Goal: Transaction & Acquisition: Book appointment/travel/reservation

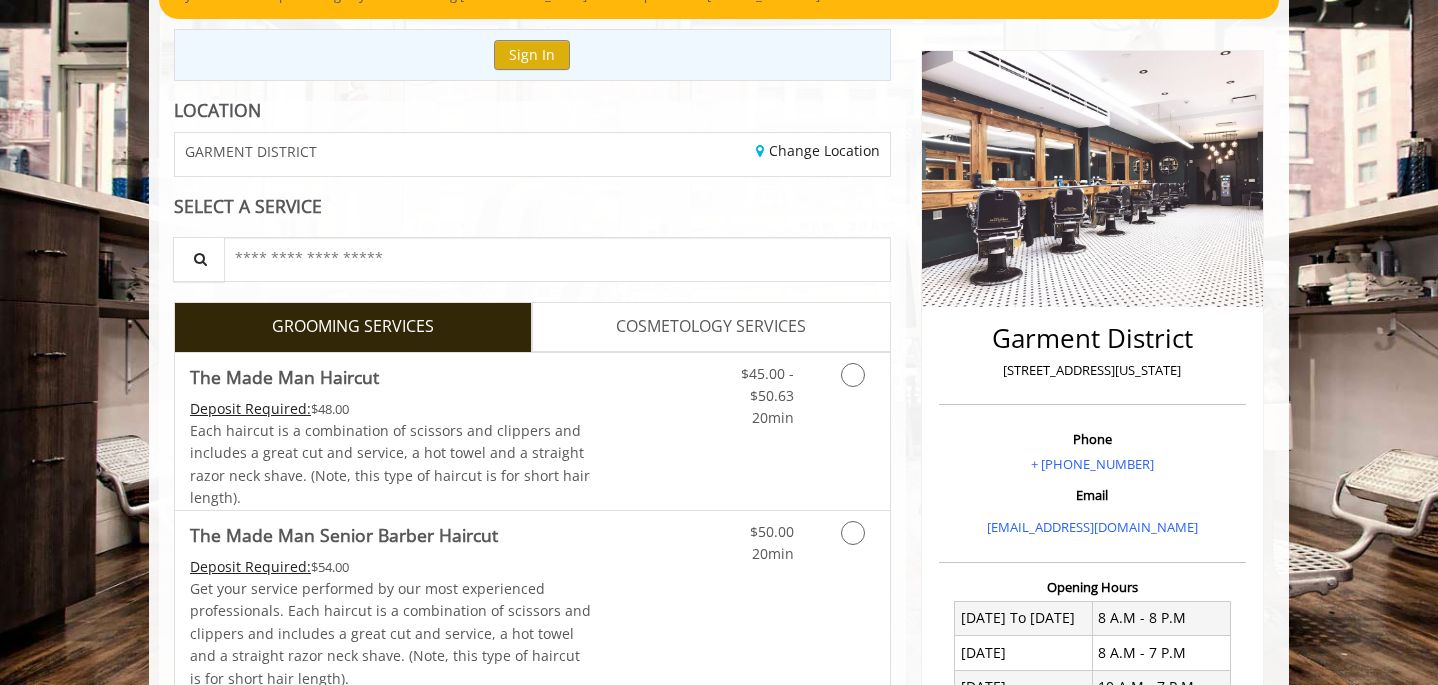
scroll to position [286, 0]
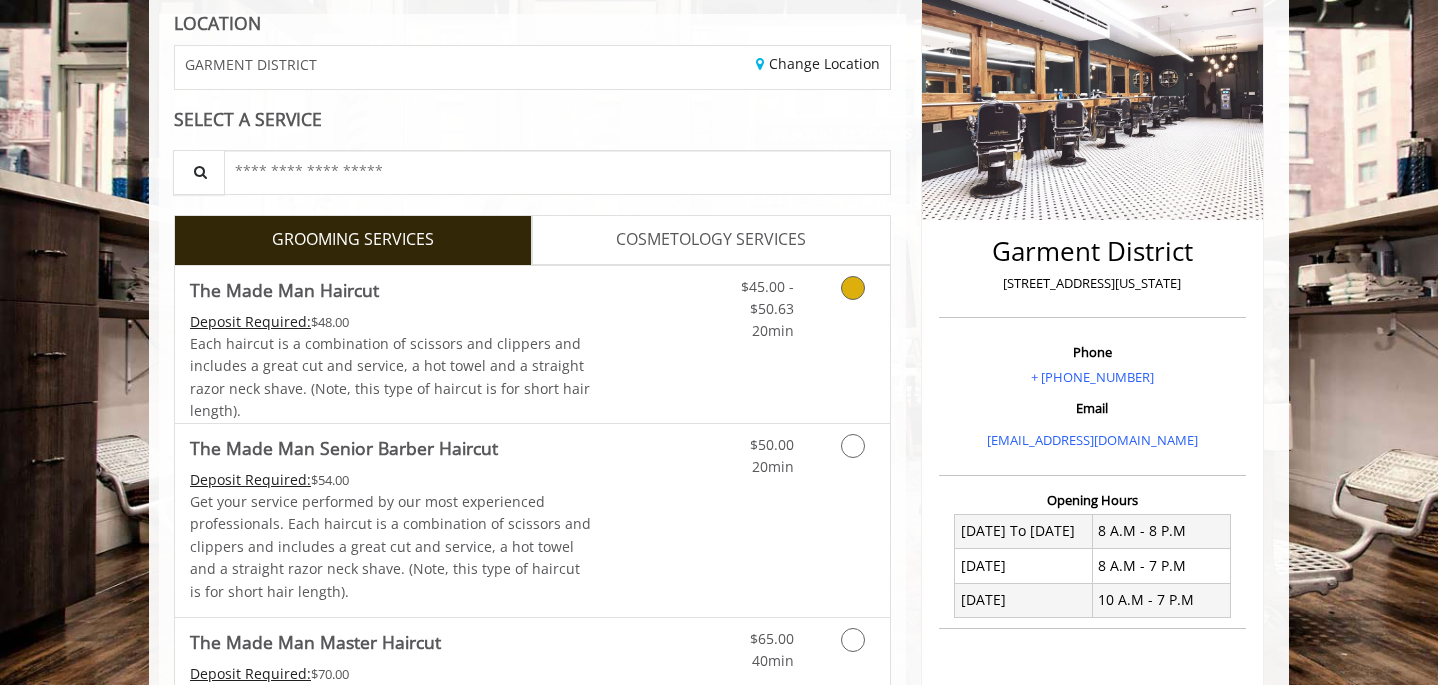
click at [813, 312] on div "Grooming services" at bounding box center [849, 304] width 81 height 77
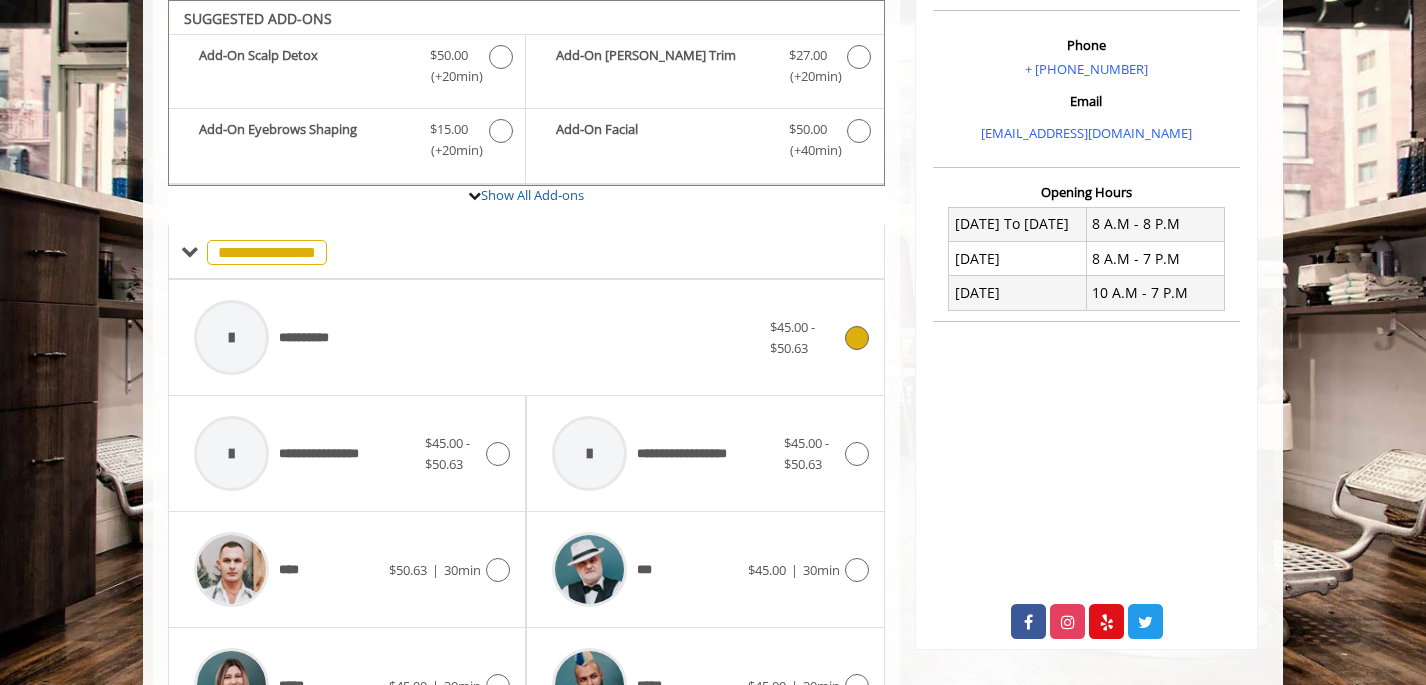
scroll to position [874, 0]
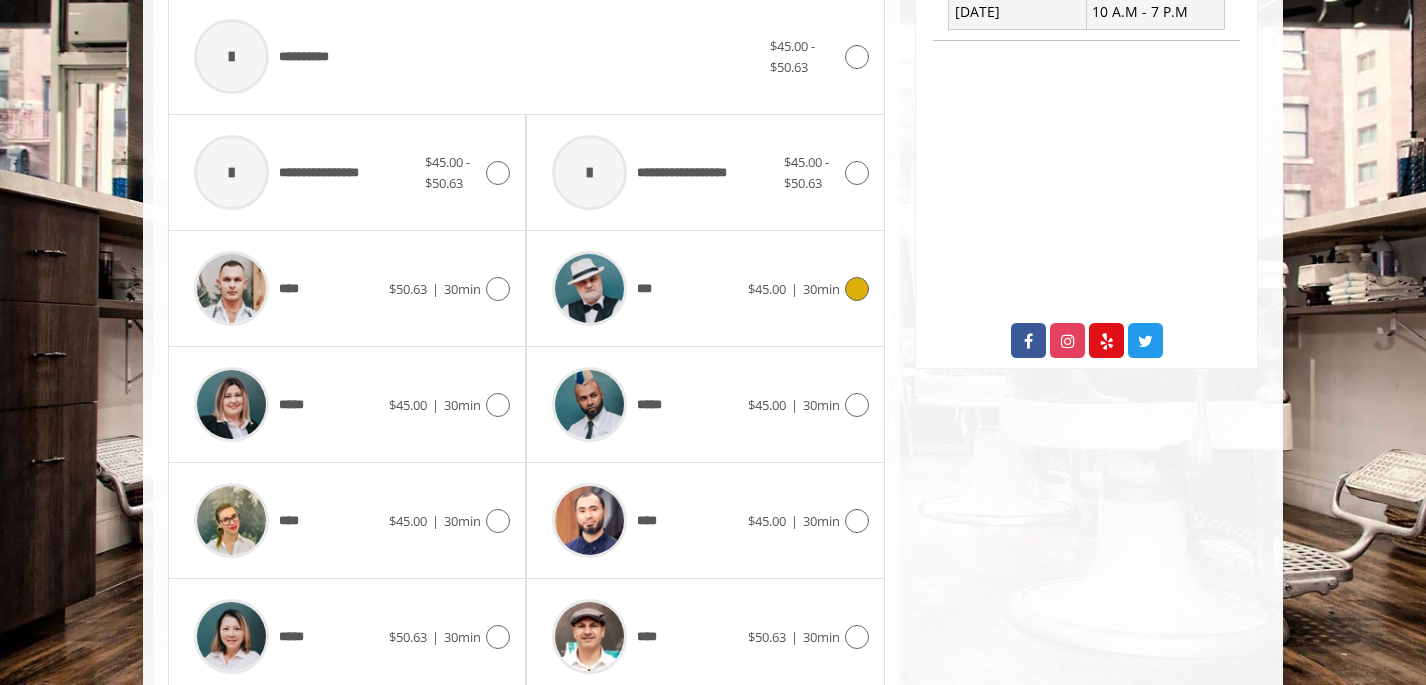
click at [840, 291] on div at bounding box center [854, 289] width 29 height 24
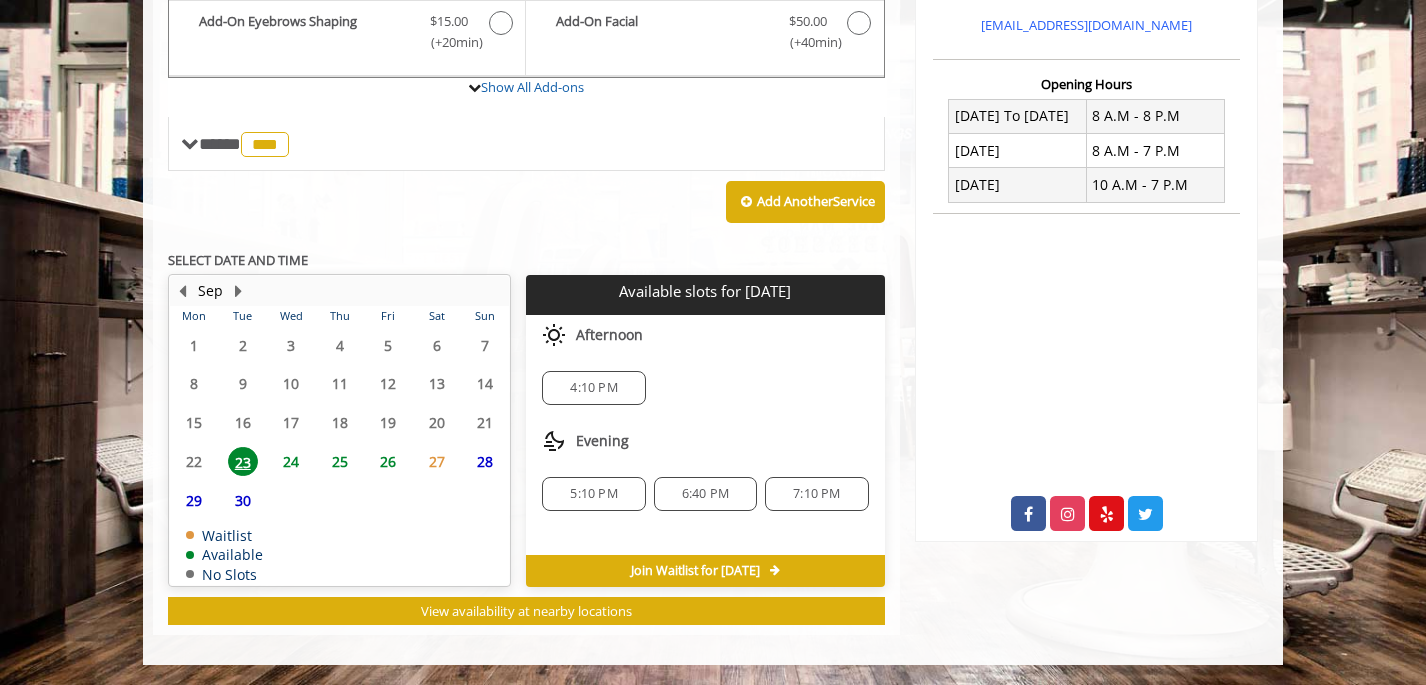
scroll to position [700, 0]
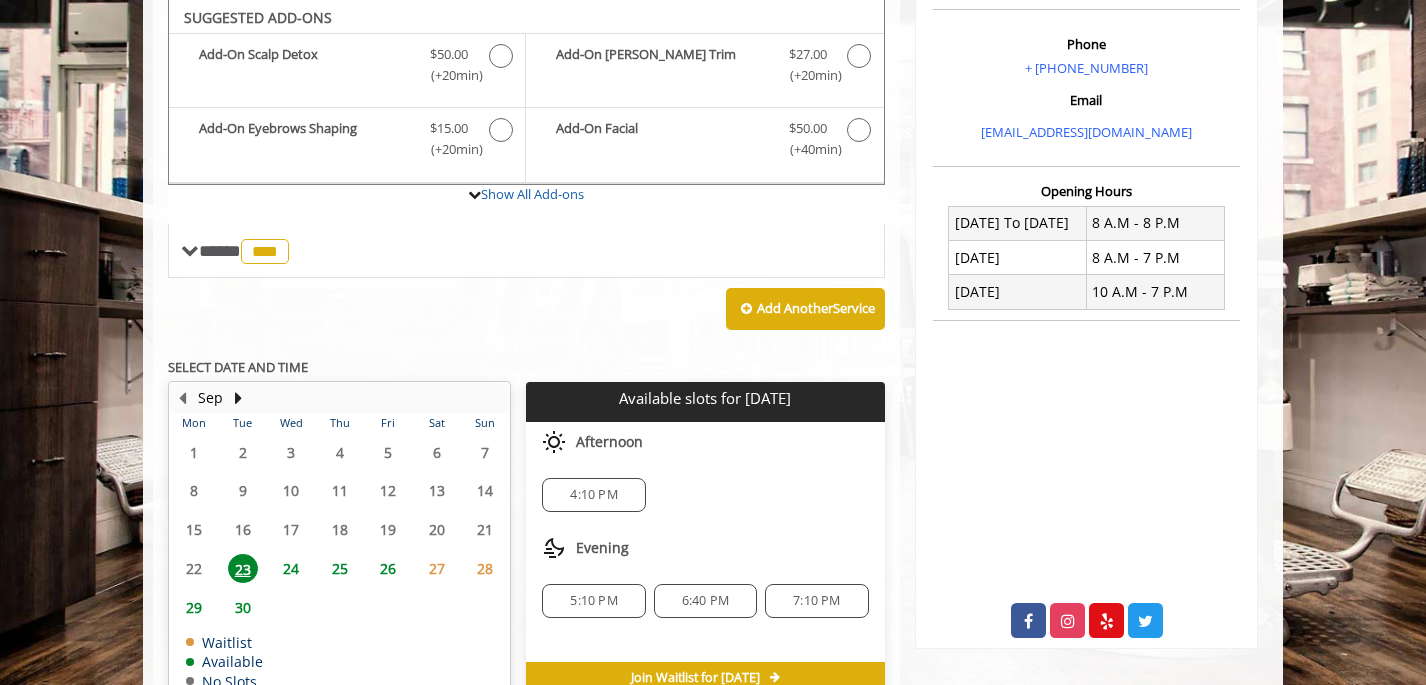
click at [393, 567] on span "26" at bounding box center [388, 568] width 30 height 29
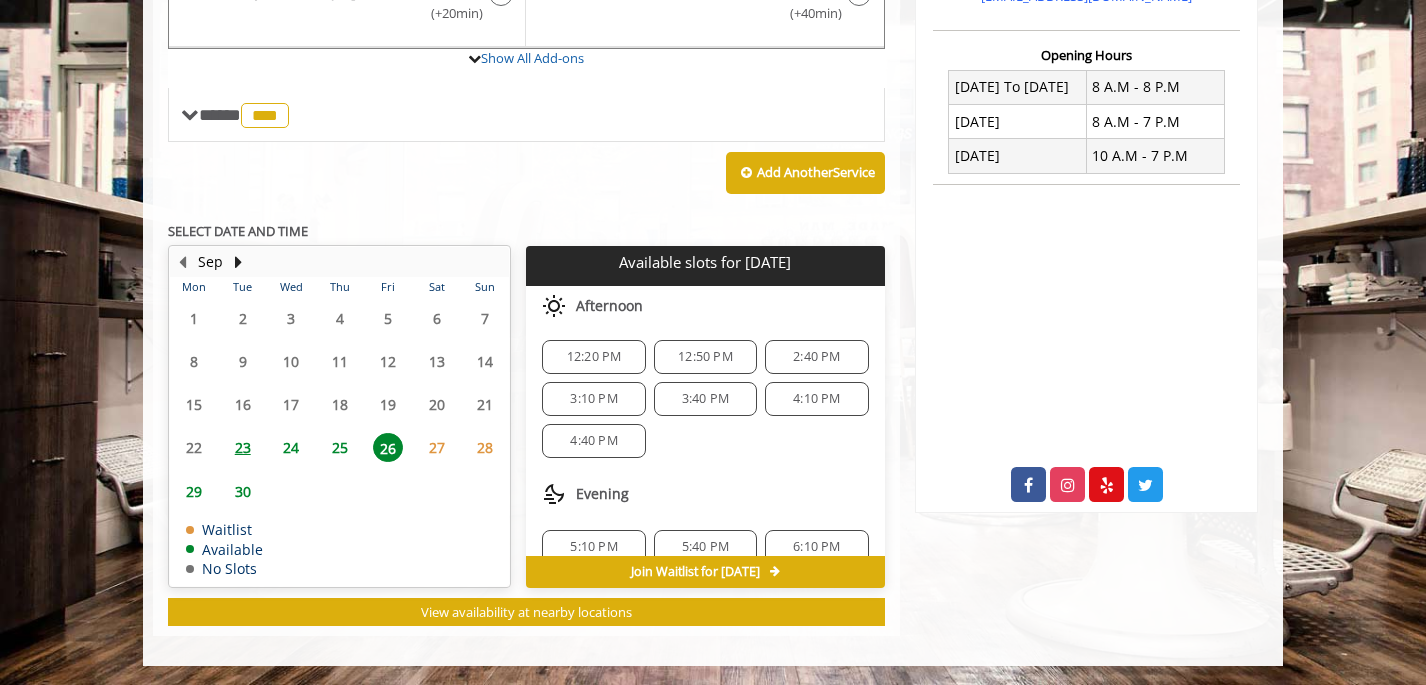
scroll to position [216, 0]
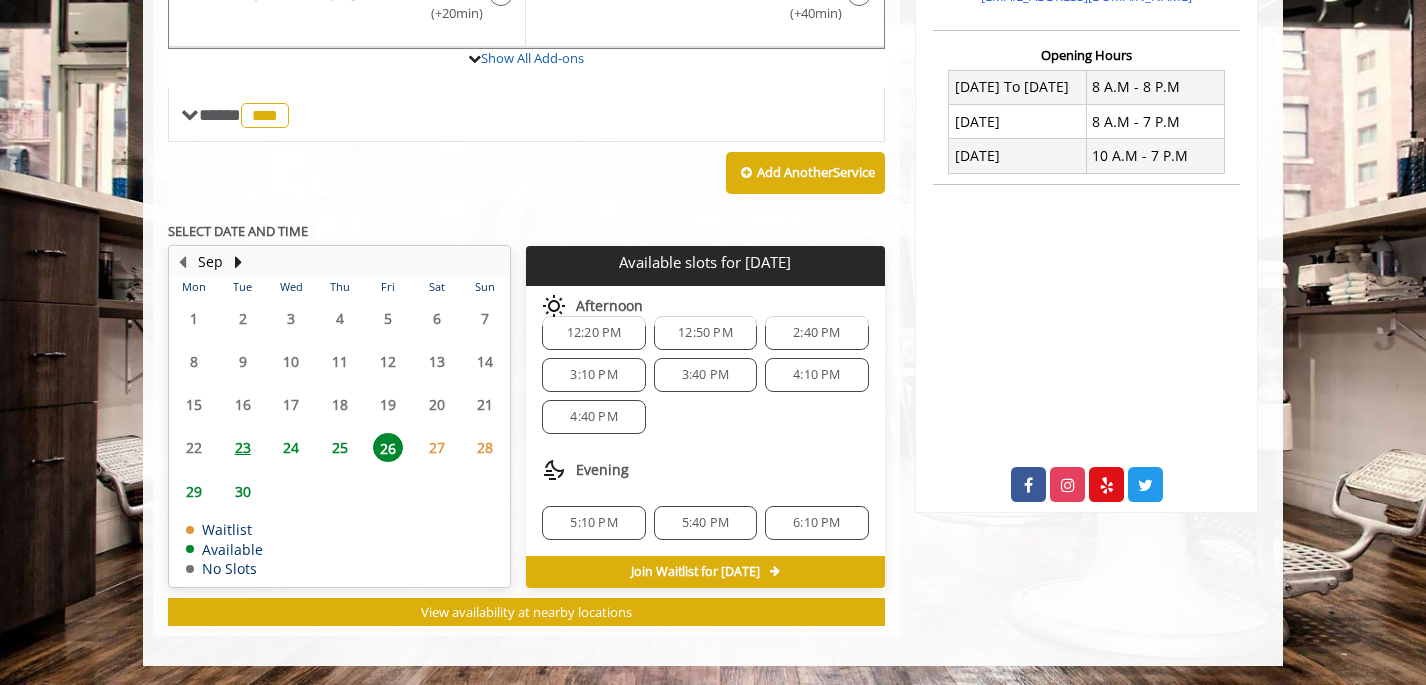
click at [793, 518] on span "6:10 PM" at bounding box center [816, 523] width 47 height 16
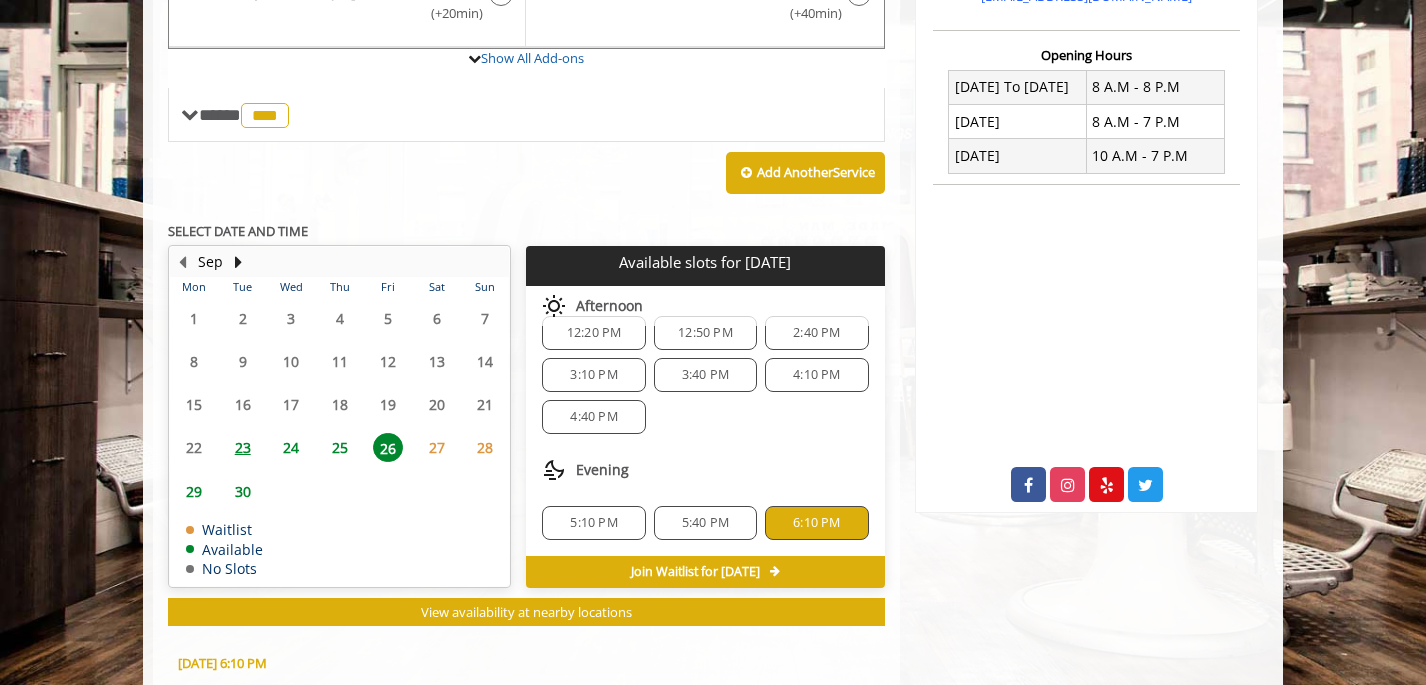
scroll to position [1092, 0]
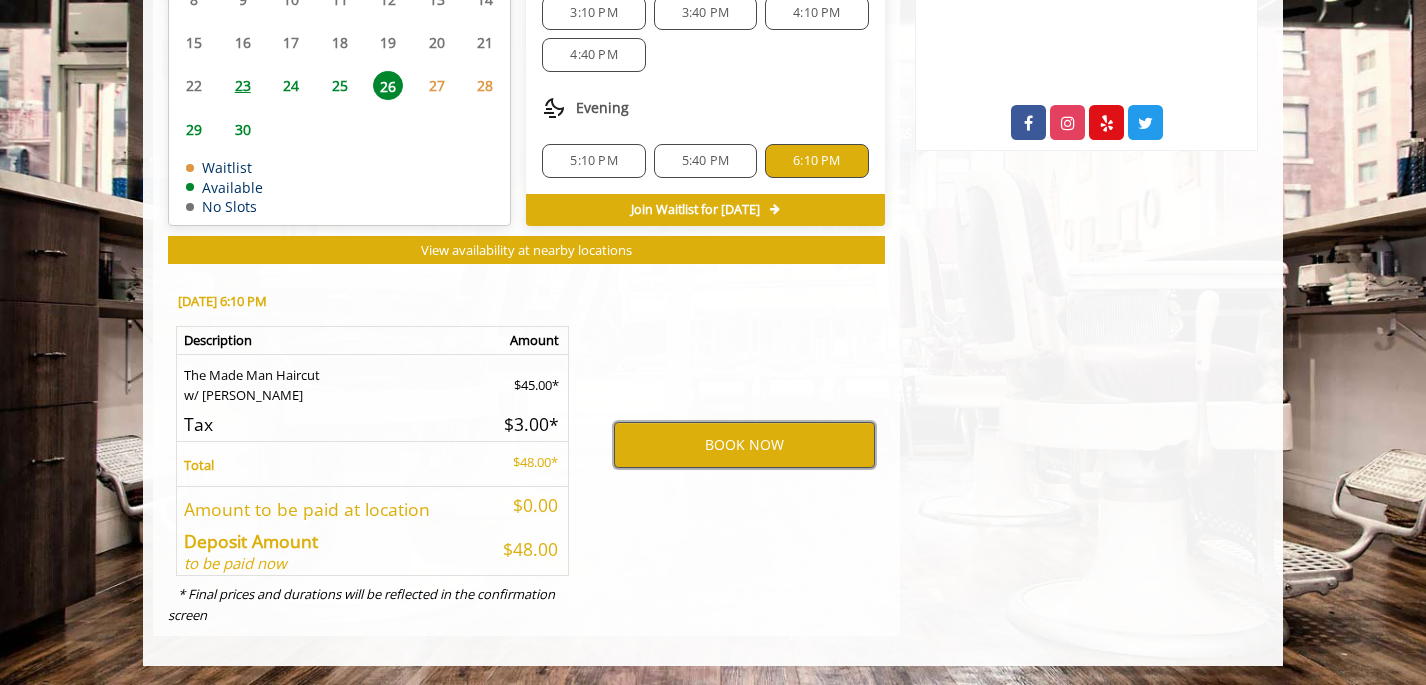
click at [782, 454] on button "BOOK NOW" at bounding box center [744, 445] width 261 height 46
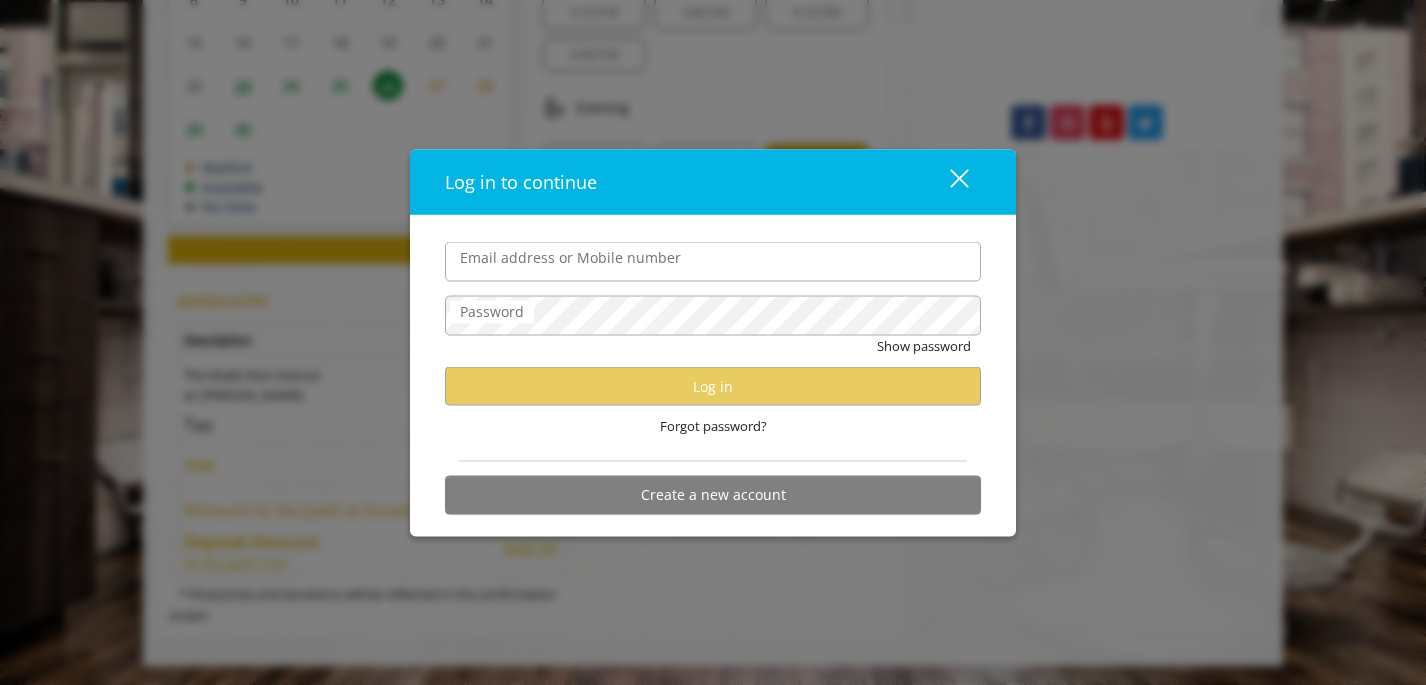
click at [960, 178] on div "close dialog" at bounding box center [959, 178] width 19 height 19
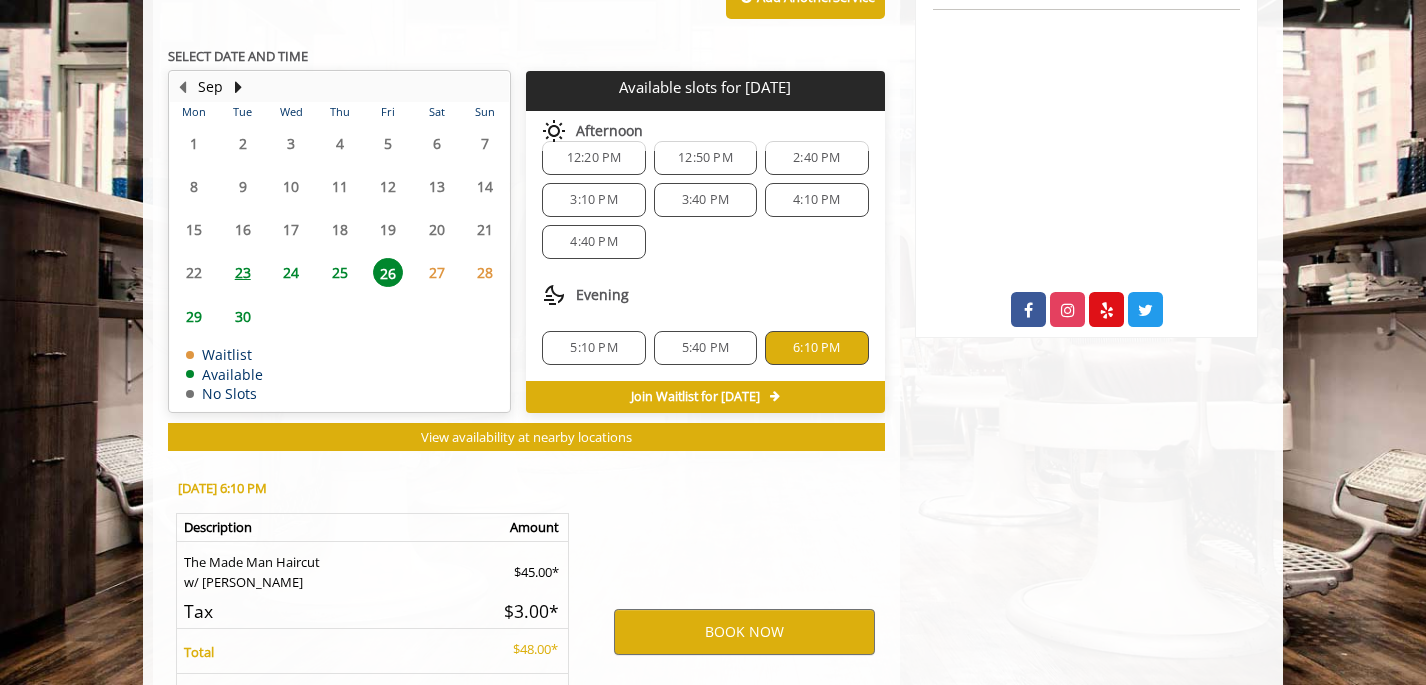
scroll to position [906, 0]
